Goal: Navigation & Orientation: Find specific page/section

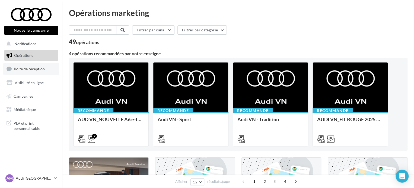
click at [36, 69] on span "Boîte de réception" at bounding box center [29, 69] width 31 height 5
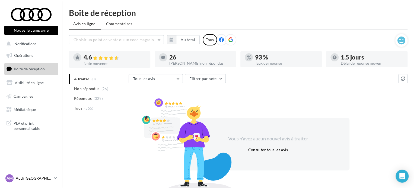
click at [53, 179] on link "AM Audi [GEOGRAPHIC_DATA] audi-[GEOGRAPHIC_DATA]" at bounding box center [31, 179] width 54 height 10
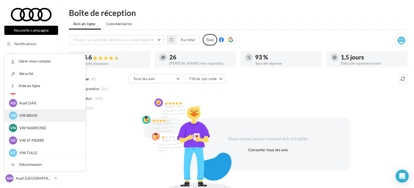
scroll to position [37, 0]
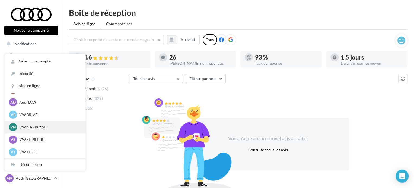
click at [56, 128] on p "VW NARROSSE" at bounding box center [49, 127] width 60 height 5
